Goal: Task Accomplishment & Management: Complete application form

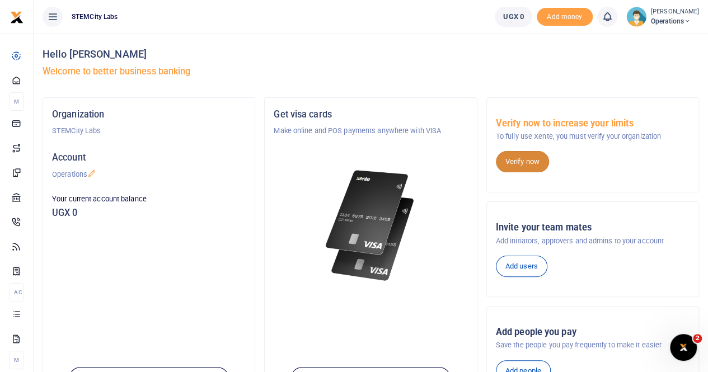
click at [530, 157] on link "Verify now" at bounding box center [522, 161] width 53 height 21
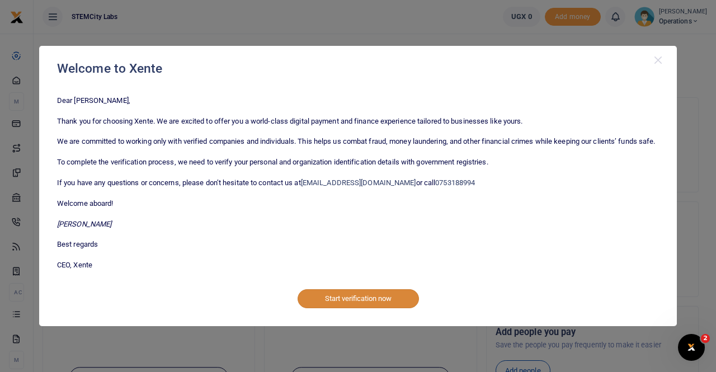
click at [385, 308] on button "Start verification now" at bounding box center [358, 298] width 121 height 19
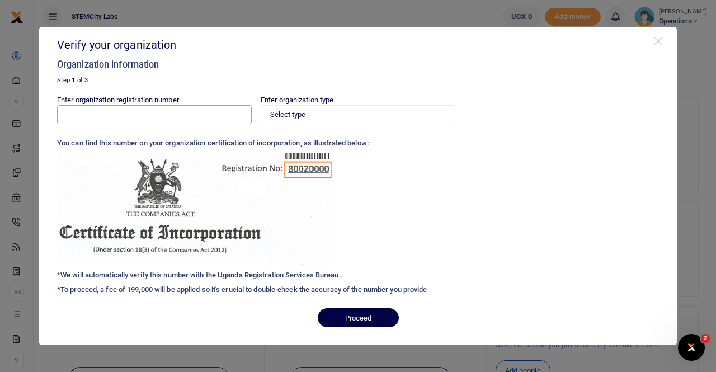
click at [157, 116] on input "Enter organization registration number" at bounding box center [154, 114] width 195 height 19
click at [313, 112] on select "Select type Private Limited Company by shares Private Limited Company by guaran…" at bounding box center [358, 114] width 195 height 19
select select "Private Limited Company by guarantee (without shares)"
click at [261, 105] on select "Select type Private Limited Company by shares Private Limited Company by guaran…" at bounding box center [358, 114] width 195 height 19
click at [494, 182] on div "Enter organization registration number Enter organization type Select type Priv…" at bounding box center [358, 197] width 602 height 205
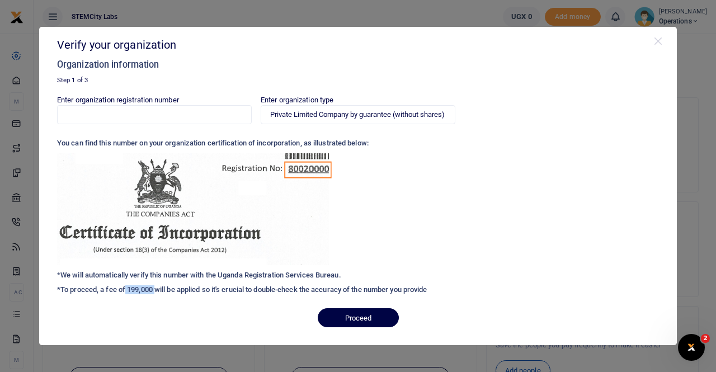
drag, startPoint x: 156, startPoint y: 288, endPoint x: 125, endPoint y: 290, distance: 30.3
click at [125, 292] on h6 "*To proceed, a fee of 199,000 will be applied so it's crucial to double-check t…" at bounding box center [358, 289] width 602 height 9
click at [131, 308] on div "Verify your organization Organization information Step 1 of 3 Enter organizatio…" at bounding box center [358, 182] width 611 height 292
click at [342, 313] on button "Proceed" at bounding box center [358, 317] width 81 height 19
click at [655, 43] on button "Close" at bounding box center [658, 41] width 11 height 11
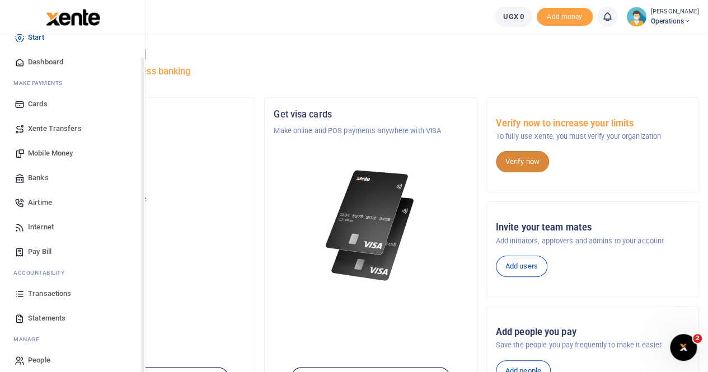
scroll to position [27, 0]
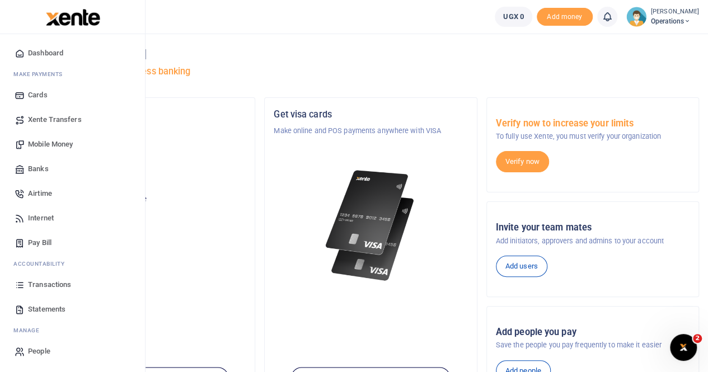
click at [38, 347] on span "People" at bounding box center [39, 351] width 22 height 11
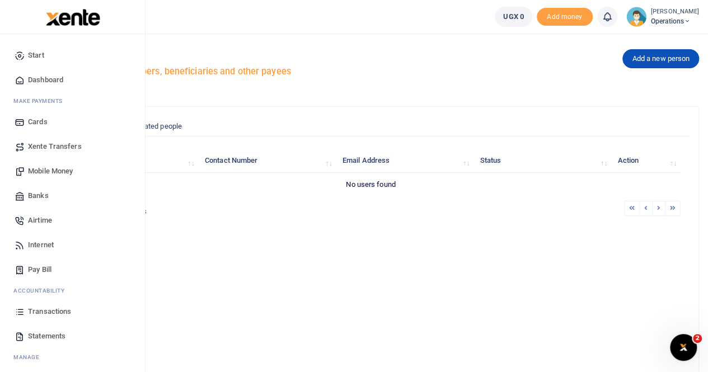
click at [36, 139] on link "Xente Transfers" at bounding box center [72, 146] width 127 height 25
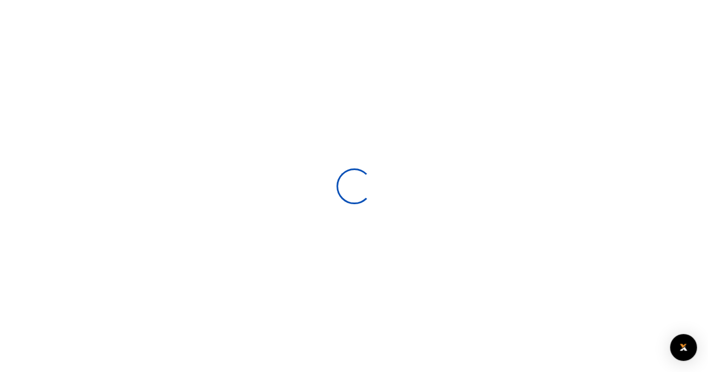
select select
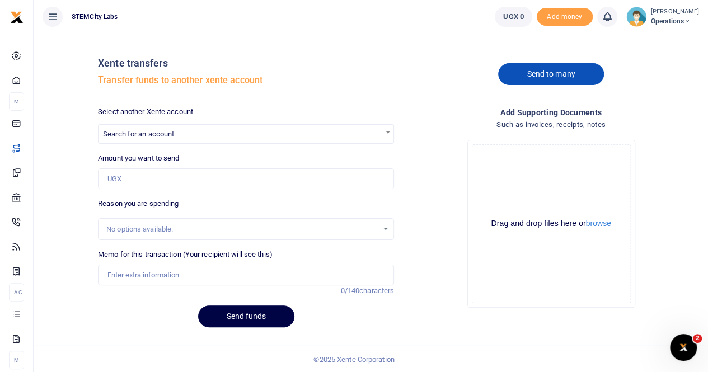
click at [537, 77] on link "Send to many" at bounding box center [550, 74] width 105 height 22
click at [596, 228] on button "browse" at bounding box center [598, 223] width 25 height 8
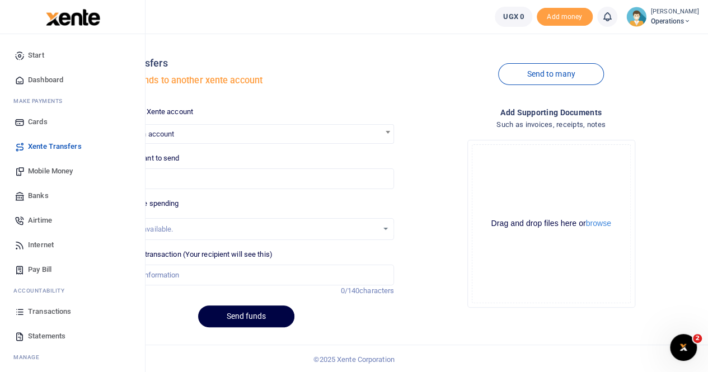
click at [40, 54] on span "Start" at bounding box center [36, 55] width 16 height 11
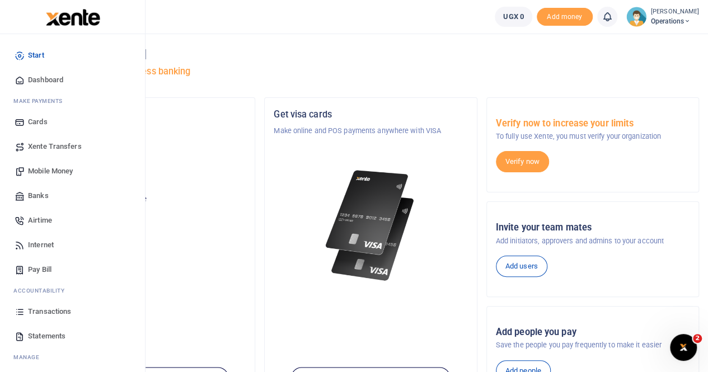
click at [27, 84] on link "Dashboard" at bounding box center [72, 80] width 127 height 25
